Goal: Find specific page/section: Find specific page/section

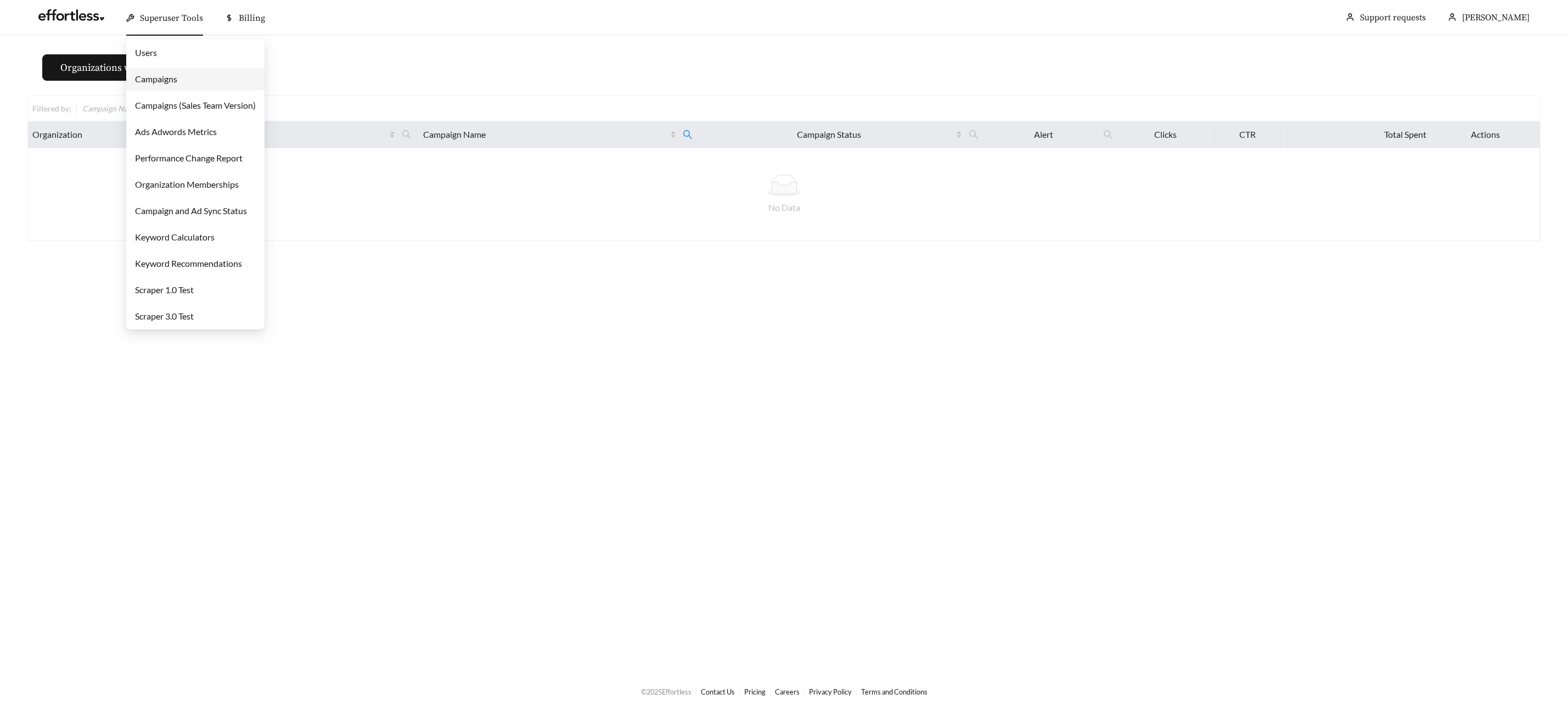
click at [179, 17] on span "Superuser Tools" at bounding box center [172, 18] width 63 height 11
click at [170, 80] on link "Campaigns" at bounding box center [156, 79] width 42 height 10
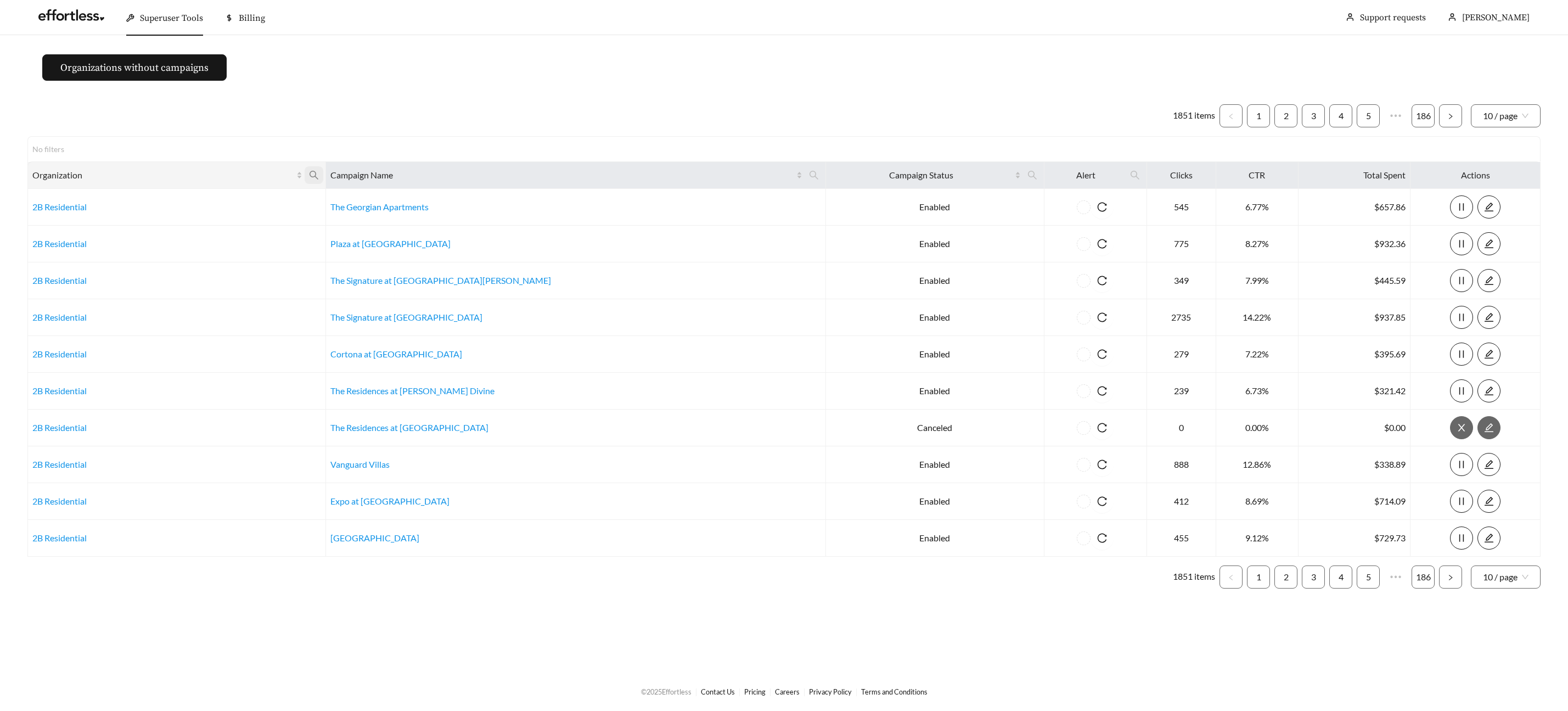
click at [319, 174] on icon "search" at bounding box center [314, 175] width 10 height 10
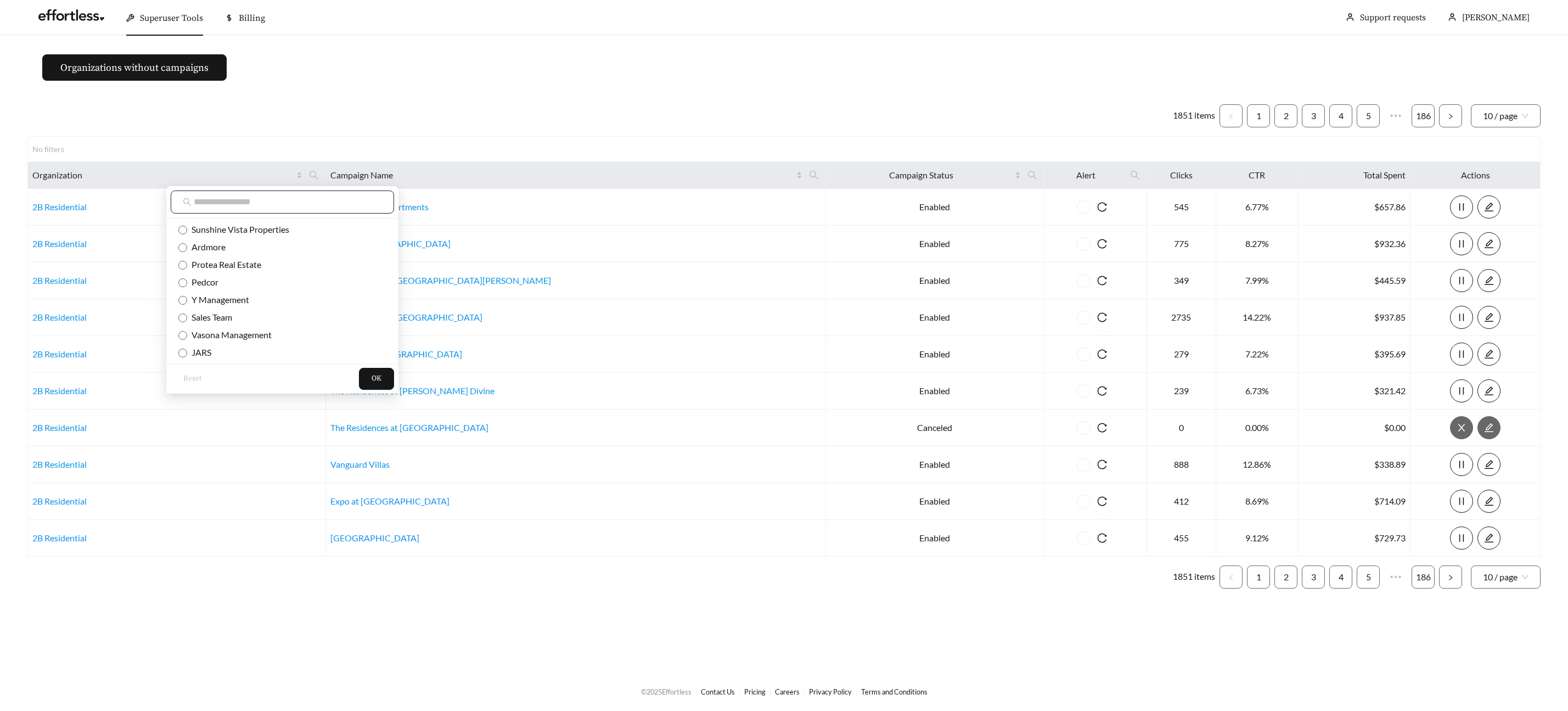
click at [306, 198] on input "text" at bounding box center [287, 202] width 188 height 13
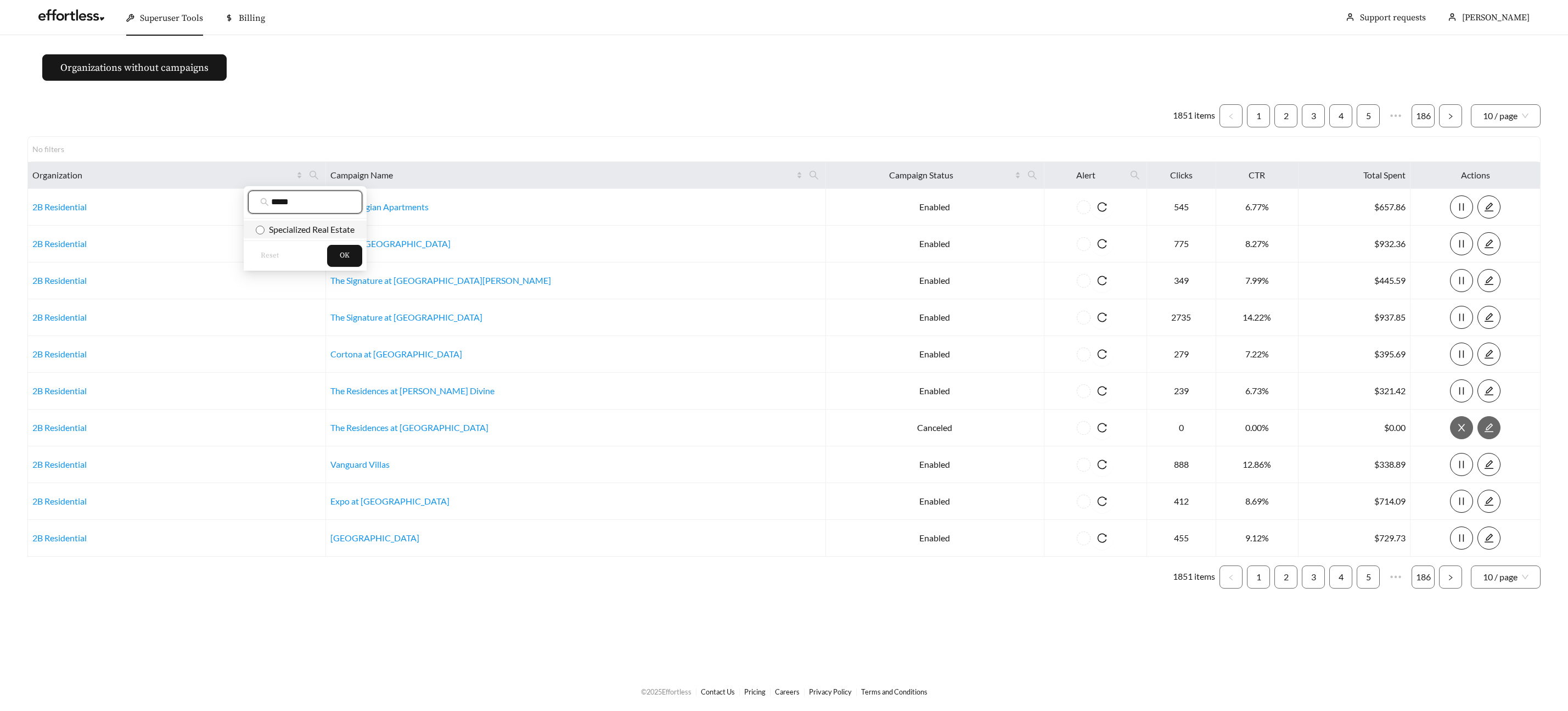
type input "*****"
drag, startPoint x: 310, startPoint y: 231, endPoint x: 318, endPoint y: 237, distance: 10.0
click at [309, 231] on span "Specialized Real Estate" at bounding box center [310, 229] width 90 height 10
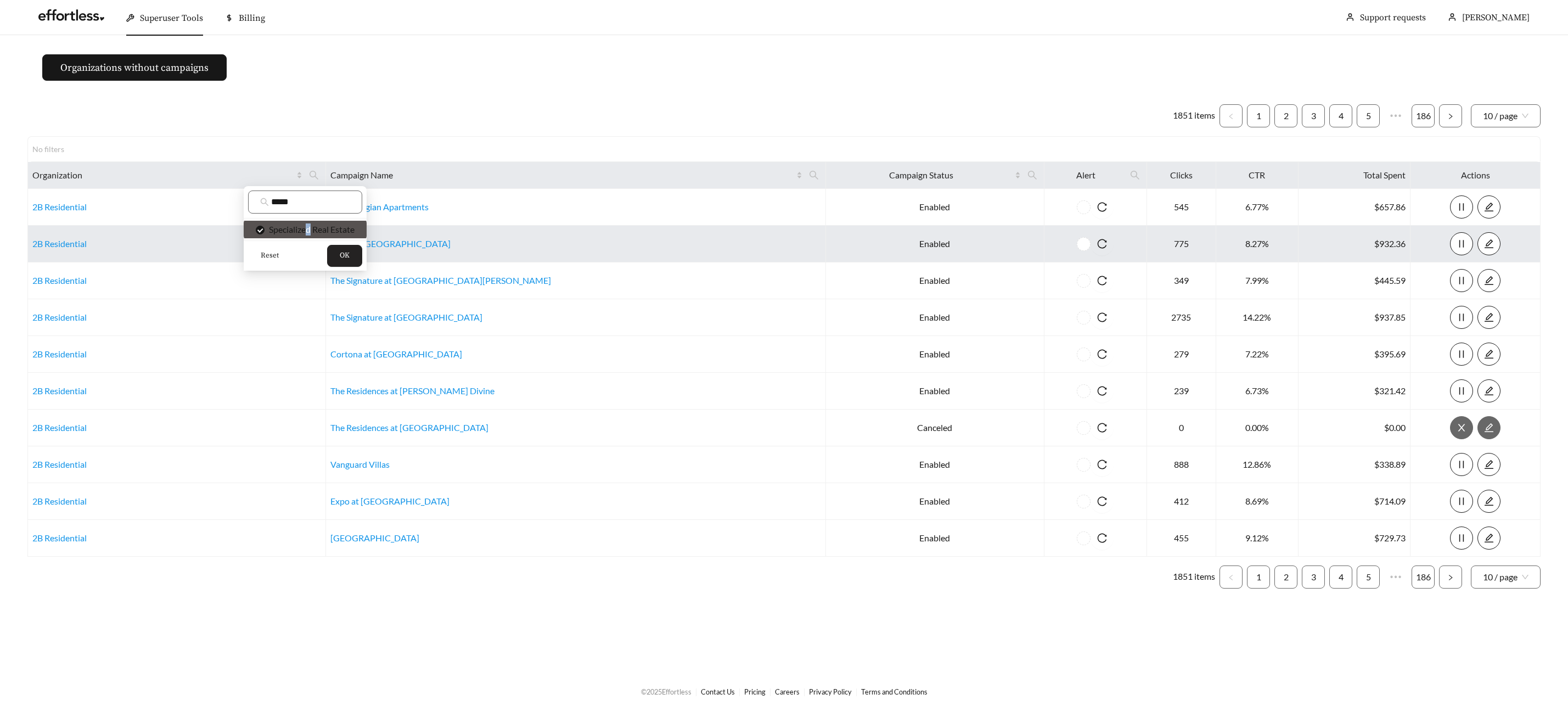
click at [348, 257] on span "OK" at bounding box center [345, 256] width 10 height 11
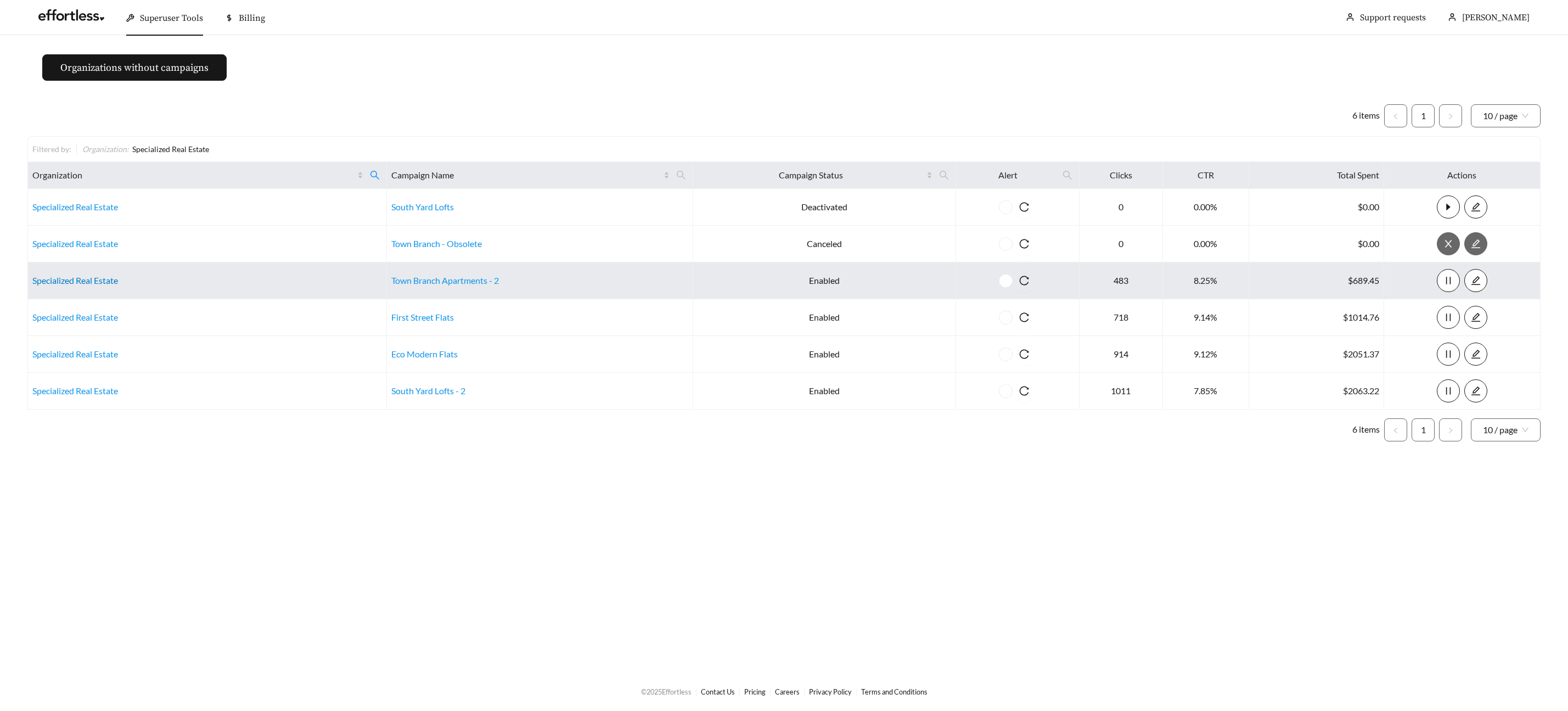
click at [54, 275] on link "Specialized Real Estate" at bounding box center [75, 280] width 86 height 10
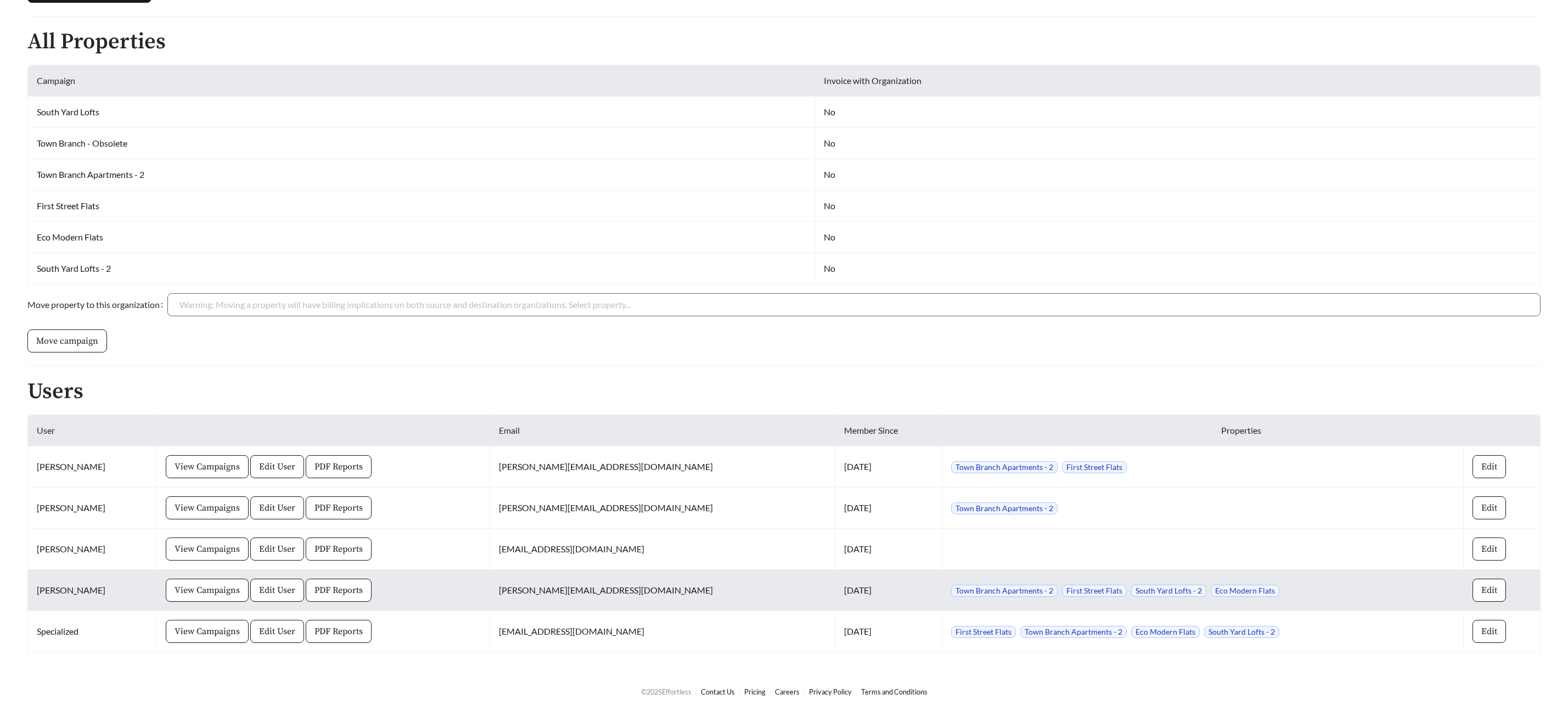
scroll to position [243, 0]
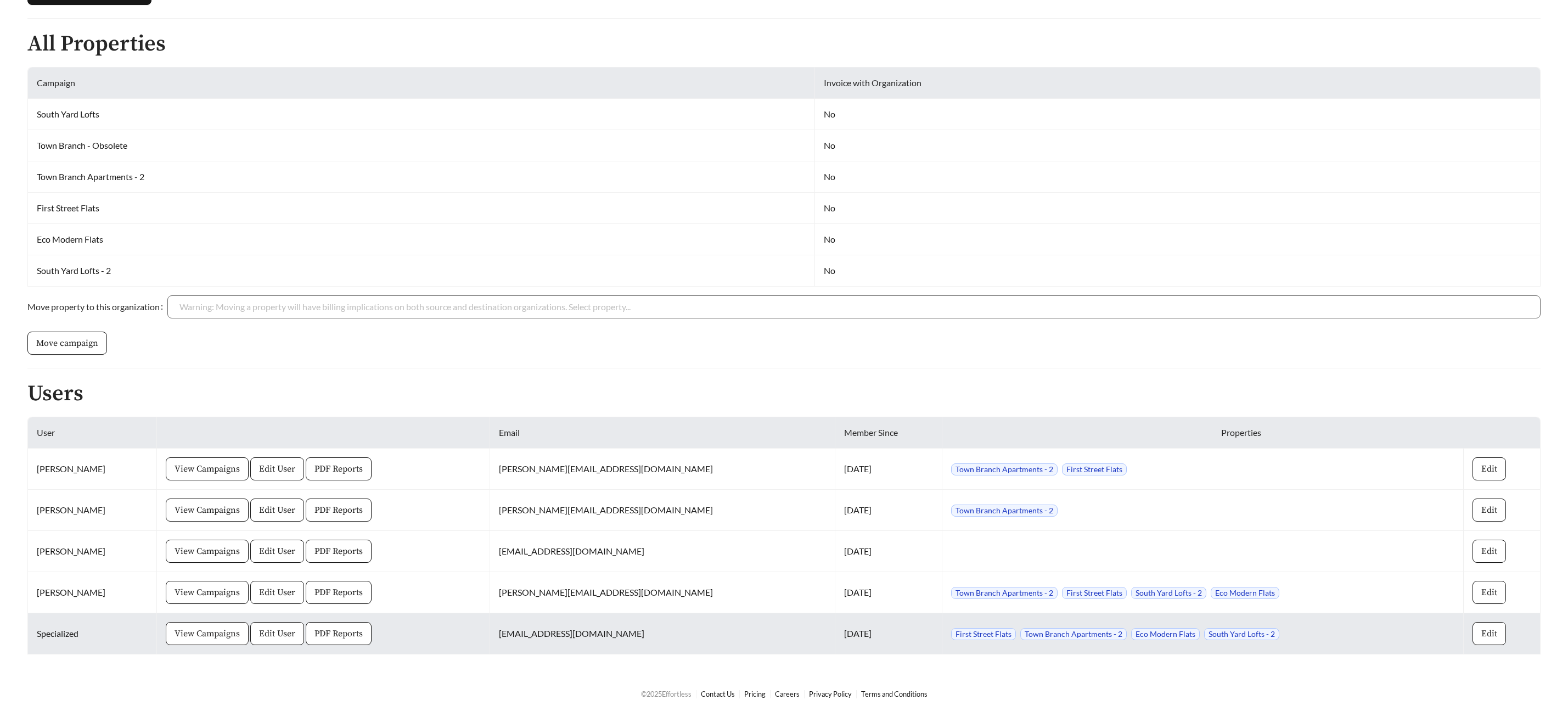
click at [220, 637] on span "View Campaigns" at bounding box center [207, 634] width 65 height 13
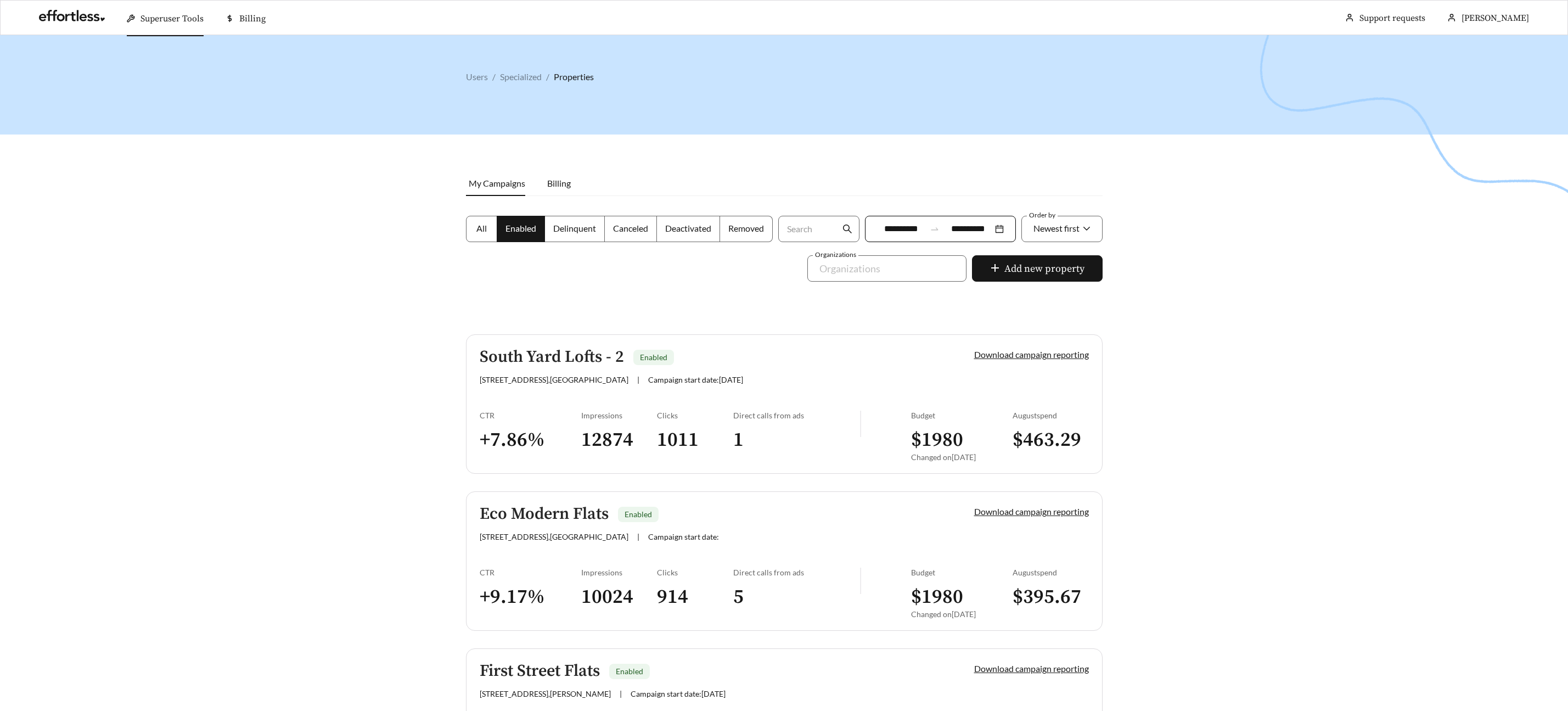
click at [514, 348] on h5 "South Yard Lofts - 2" at bounding box center [551, 357] width 144 height 18
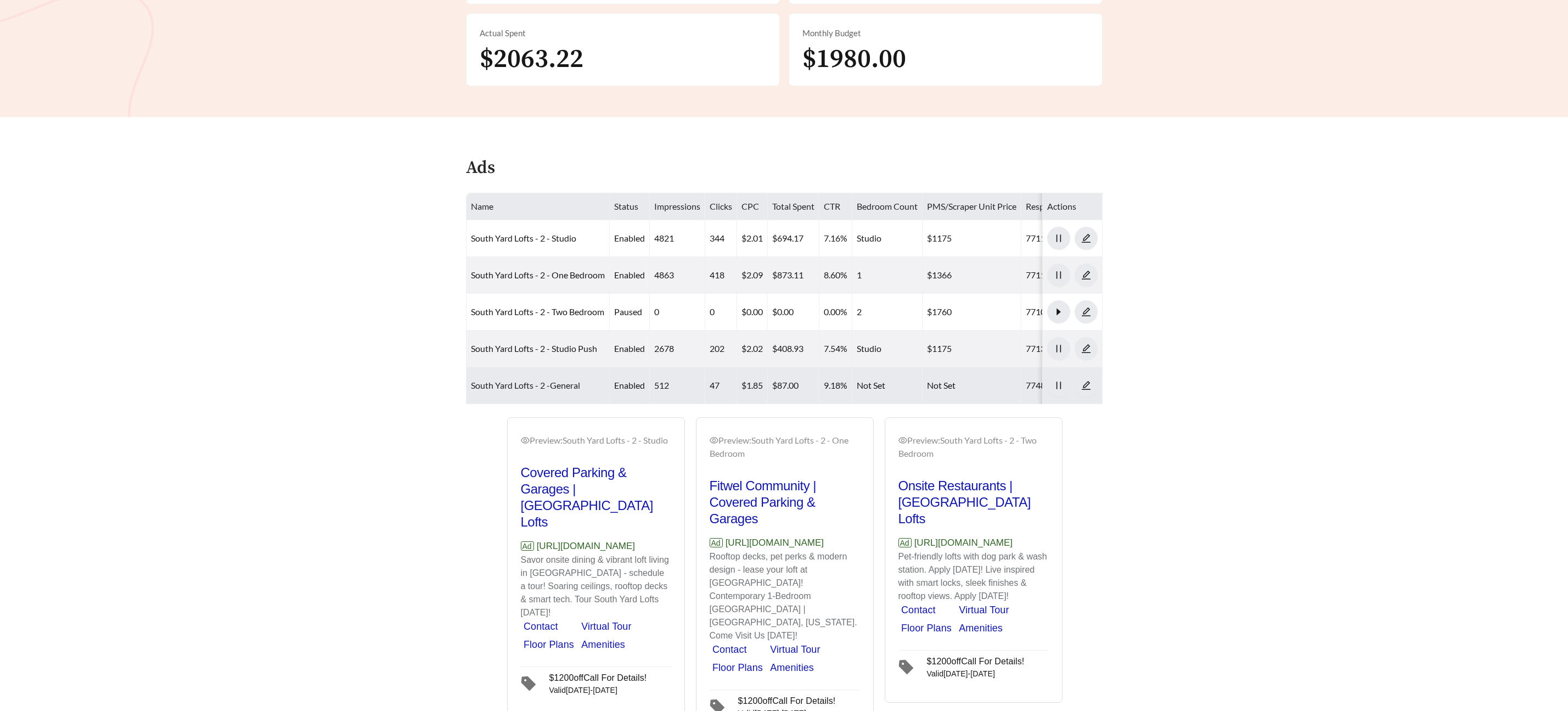
scroll to position [457, 0]
